Goal: Understand process/instructions

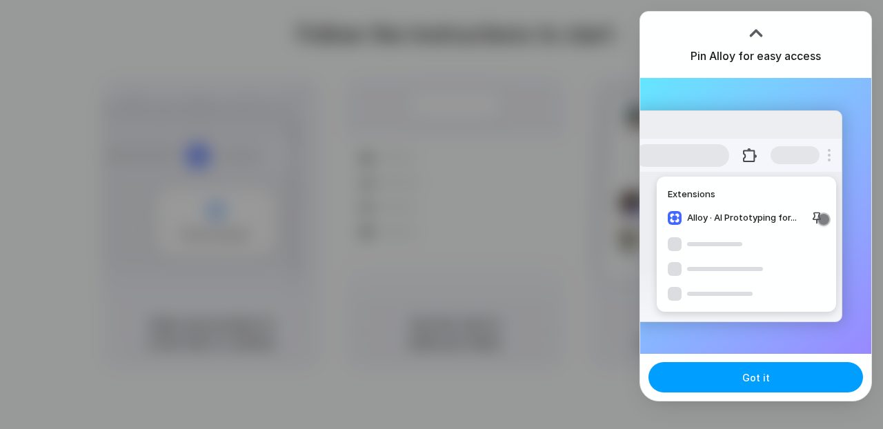
click at [767, 382] on button "Got it" at bounding box center [755, 377] width 214 height 30
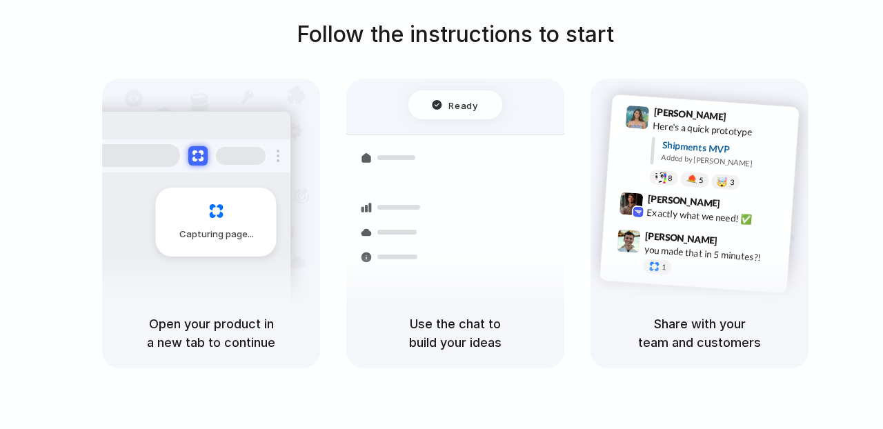
click at [595, 68] on div "Follow the instructions to start Capturing page Open your product in a new tab …" at bounding box center [455, 193] width 883 height 350
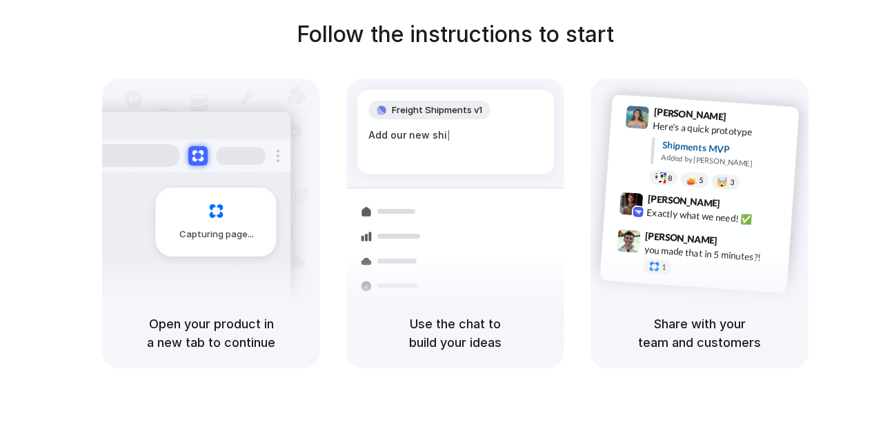
click at [441, 214] on div at bounding box center [441, 214] width 0 height 0
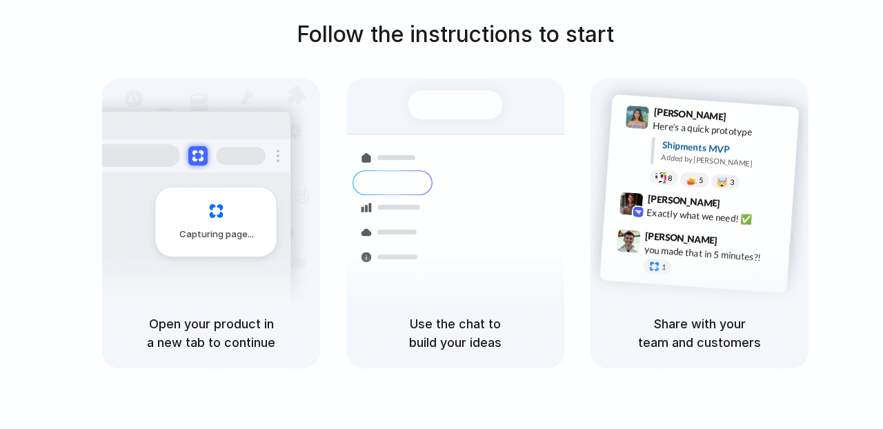
click at [441, 214] on div at bounding box center [441, 214] width 0 height 0
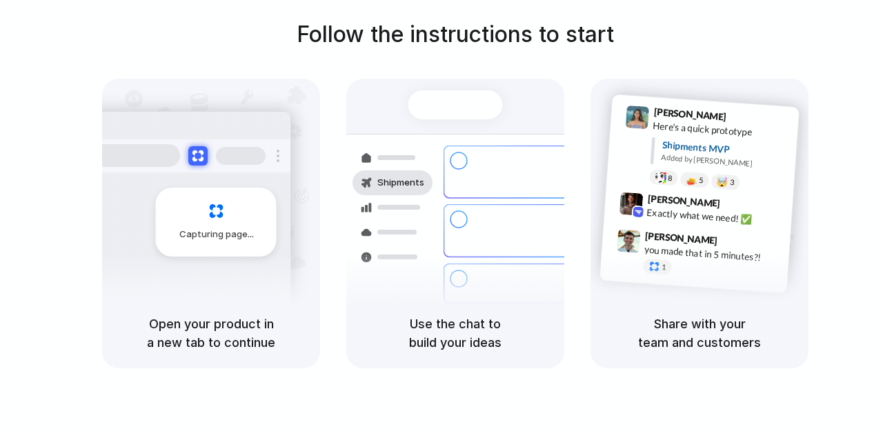
click at [441, 214] on div at bounding box center [441, 214] width 0 height 0
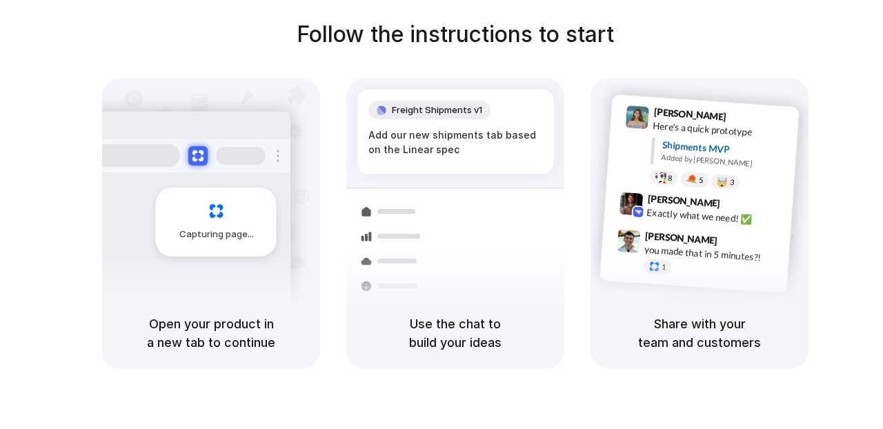
click at [441, 214] on div at bounding box center [441, 214] width 0 height 0
